Goal: Check status

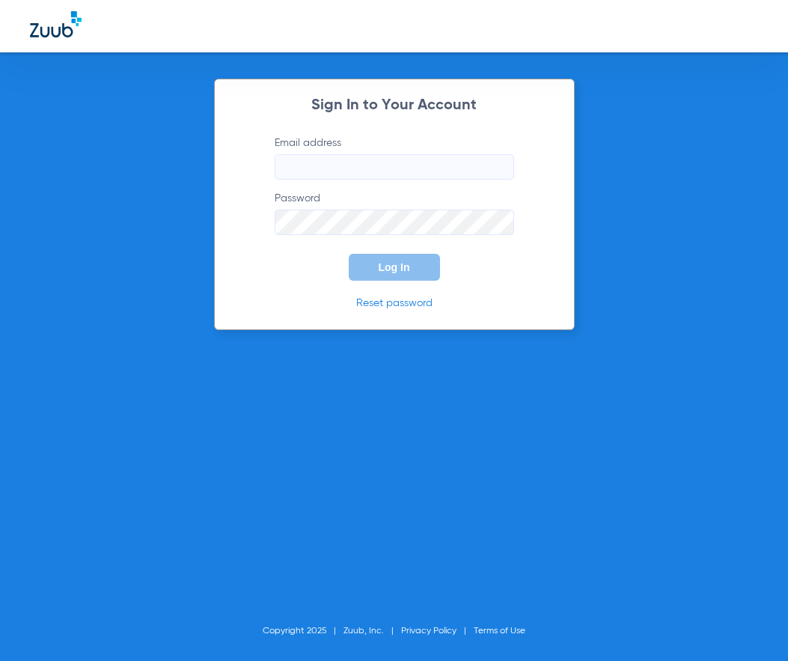
type input "[EMAIL_ADDRESS][DOMAIN_NAME]"
click at [382, 271] on span "Log In" at bounding box center [394, 267] width 31 height 12
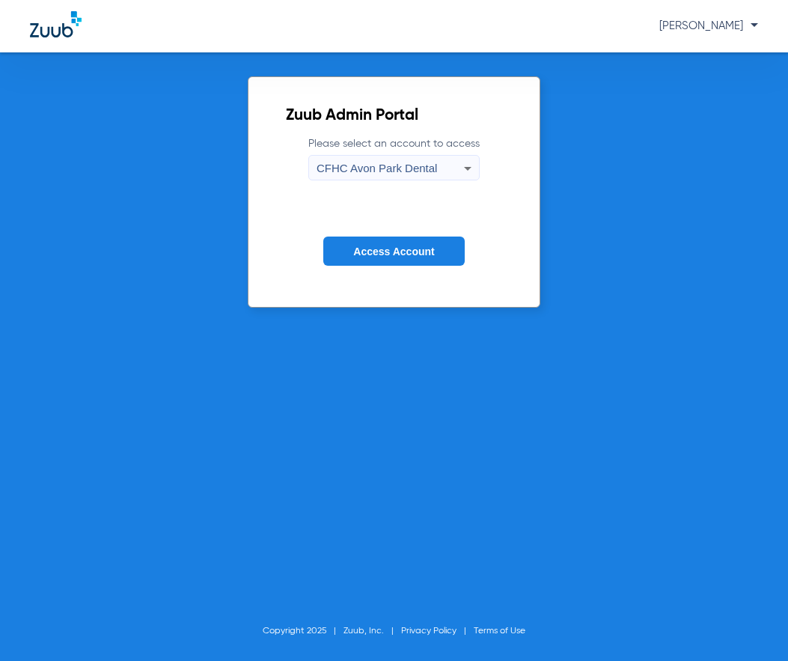
click at [376, 260] on button "Access Account" at bounding box center [393, 250] width 141 height 29
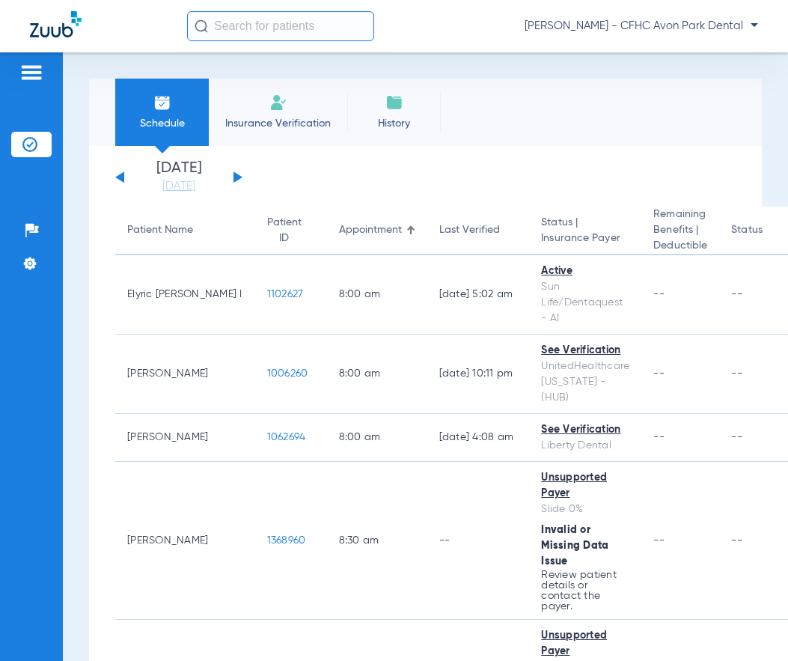
click at [236, 174] on button at bounding box center [237, 176] width 9 height 11
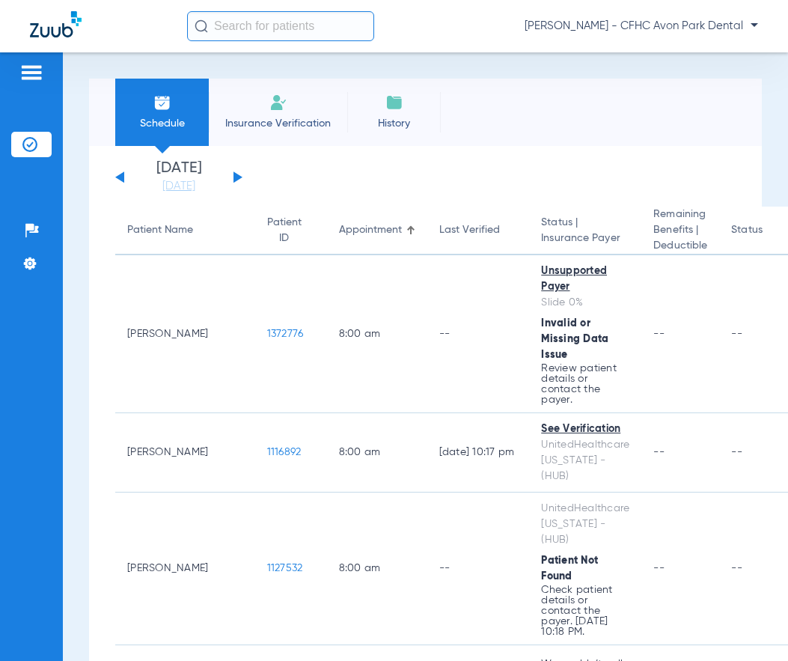
click at [298, 28] on input "text" at bounding box center [280, 26] width 187 height 30
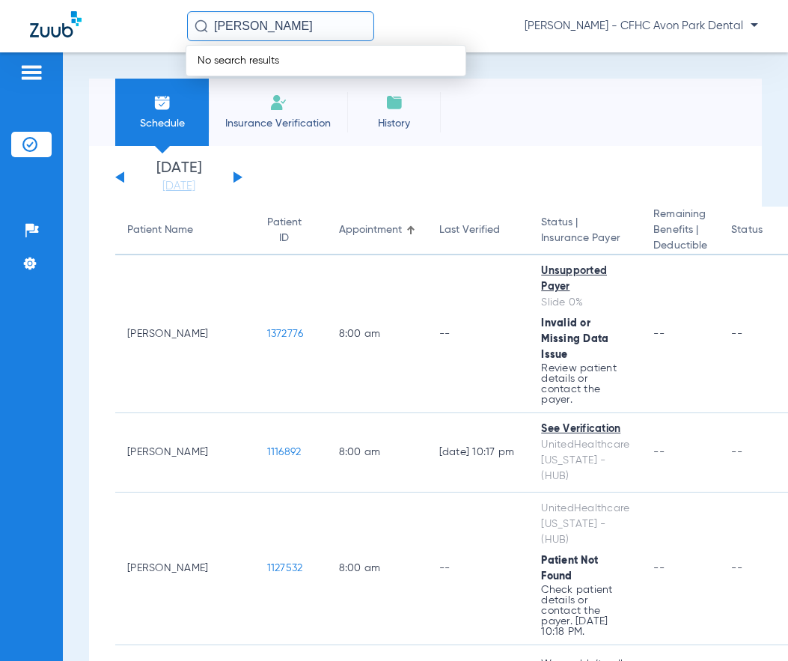
click at [235, 174] on button at bounding box center [237, 176] width 9 height 11
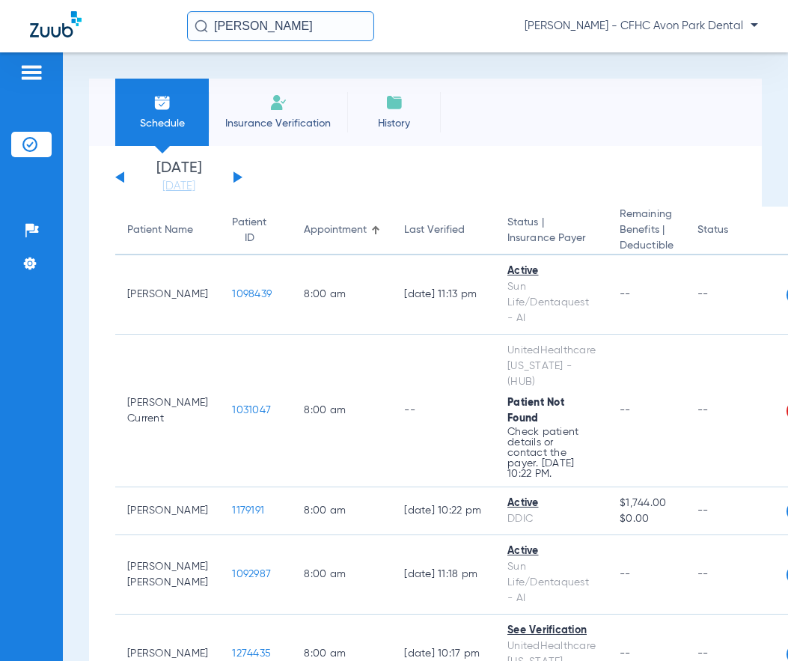
click at [329, 23] on input "[PERSON_NAME]" at bounding box center [280, 26] width 187 height 30
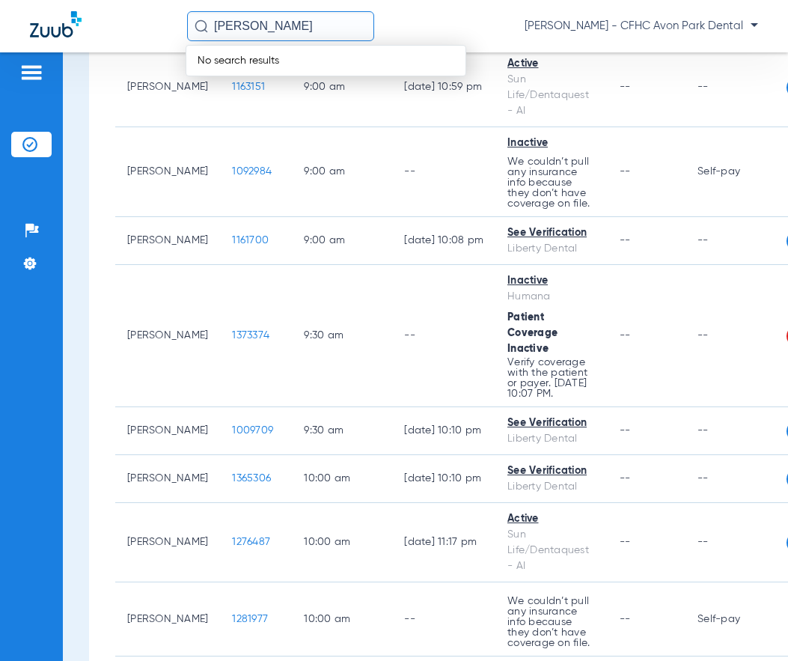
scroll to position [1189, 0]
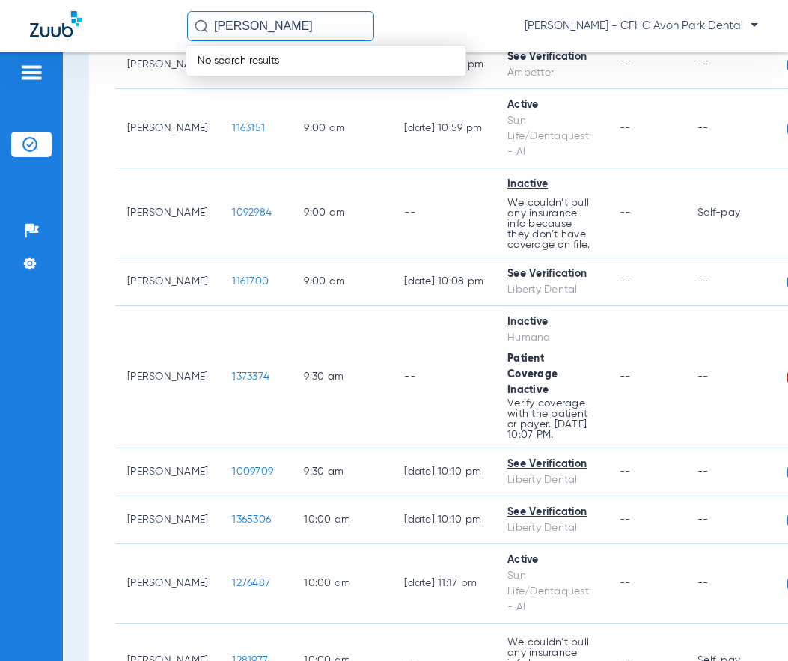
click at [333, 19] on input "[PERSON_NAME]" at bounding box center [280, 26] width 187 height 30
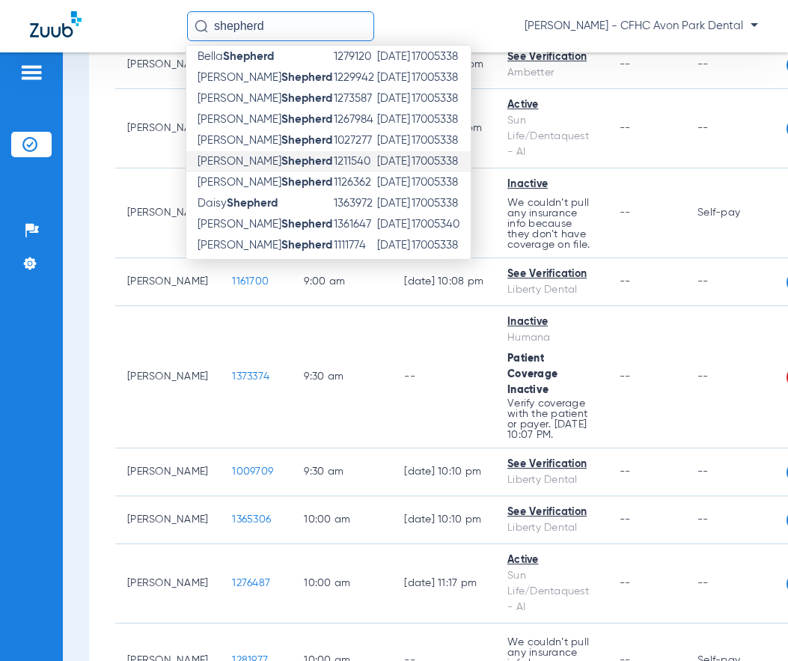
scroll to position [237, 0]
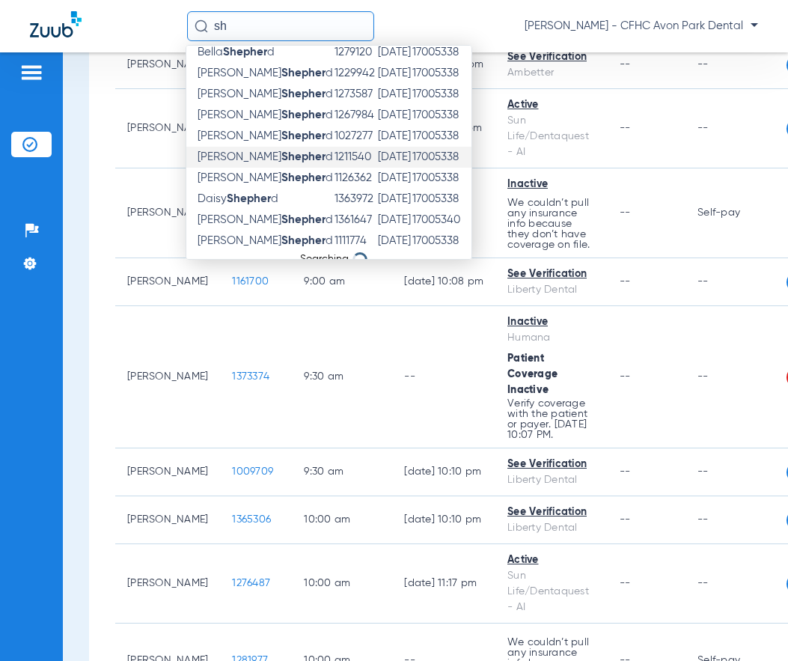
type input "s"
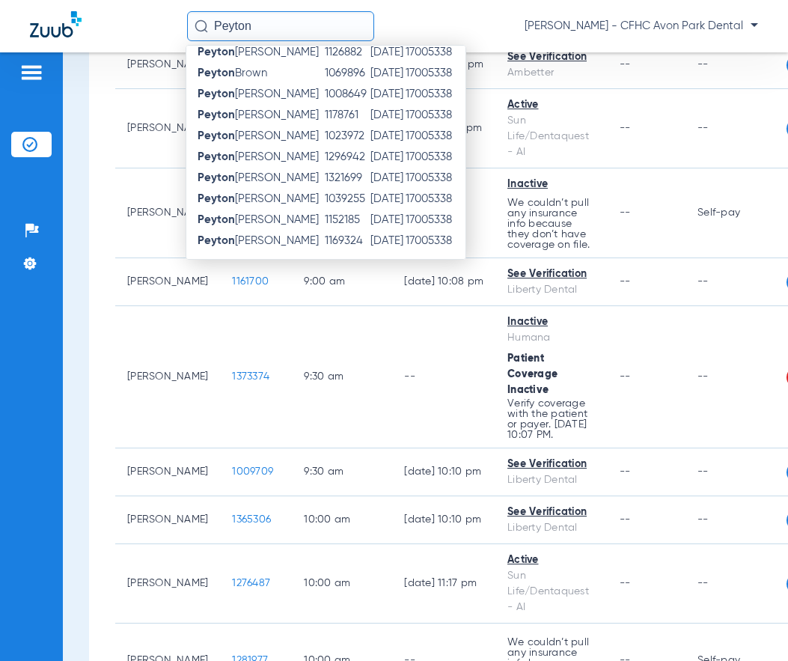
type input "Peyton"
